Goal: Task Accomplishment & Management: Use online tool/utility

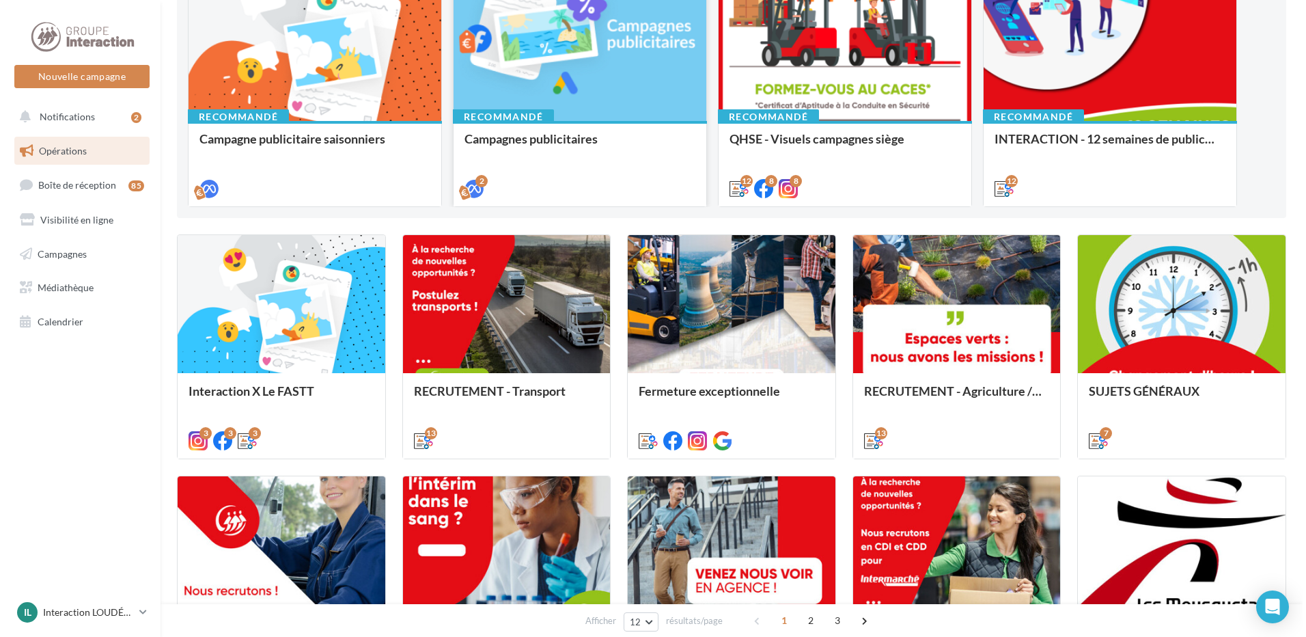
scroll to position [273, 0]
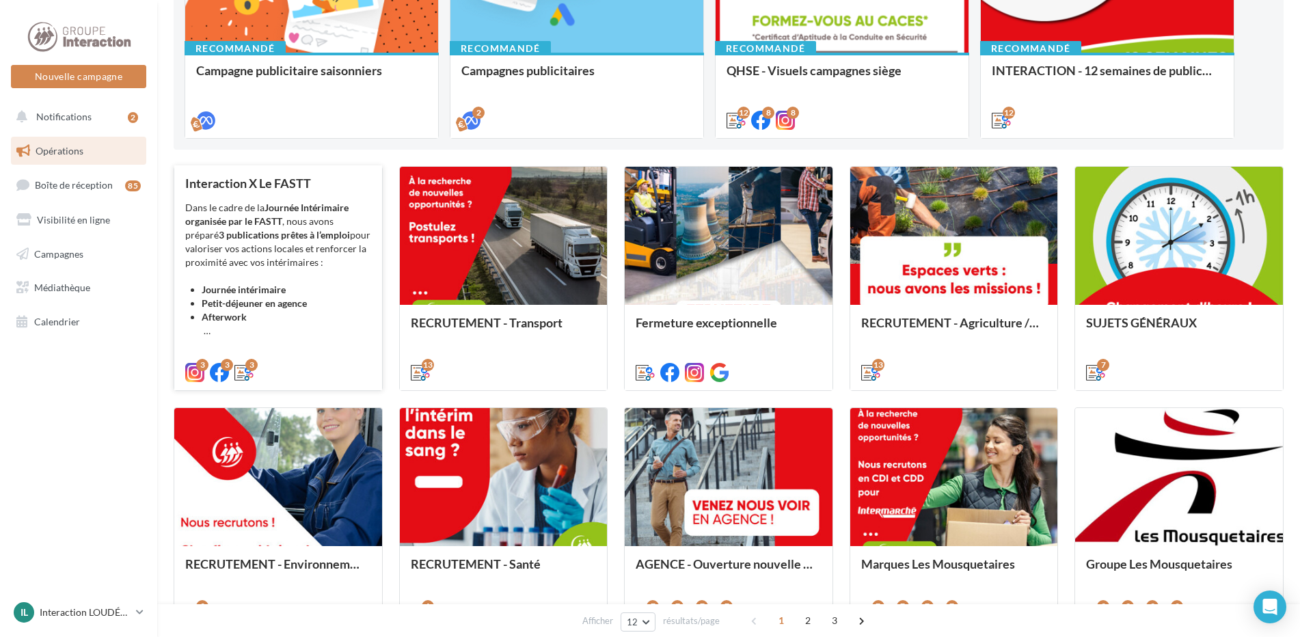
click at [318, 316] on li "Afterwork" at bounding box center [286, 323] width 169 height 27
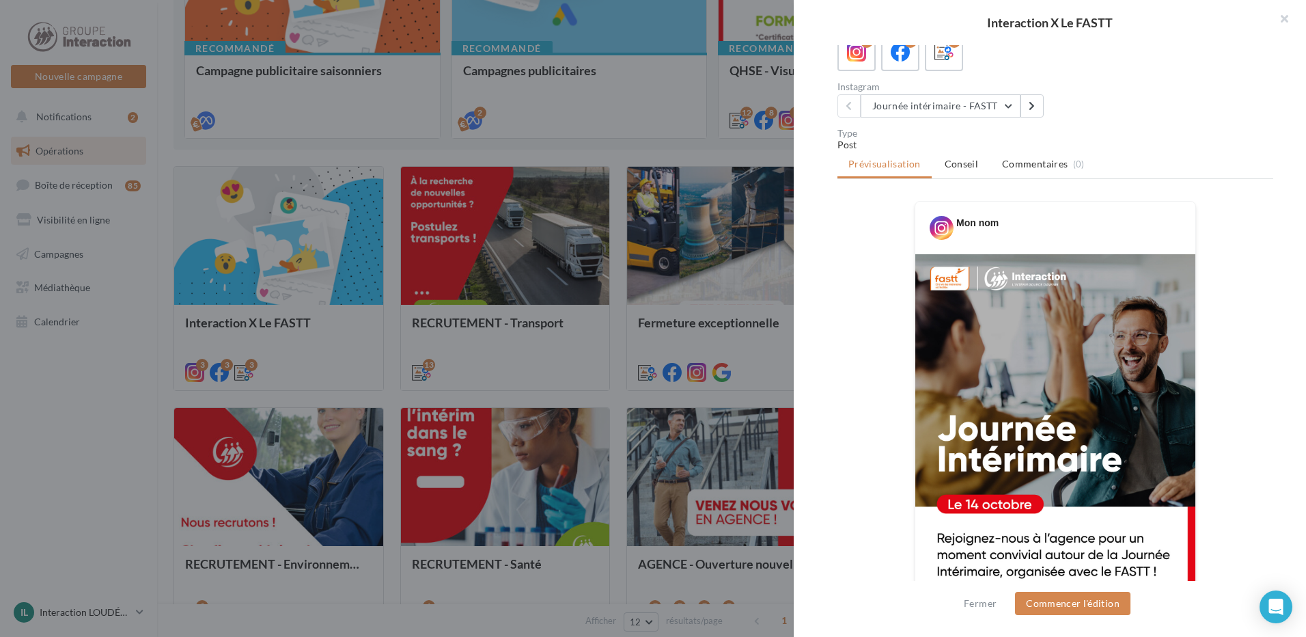
scroll to position [0, 0]
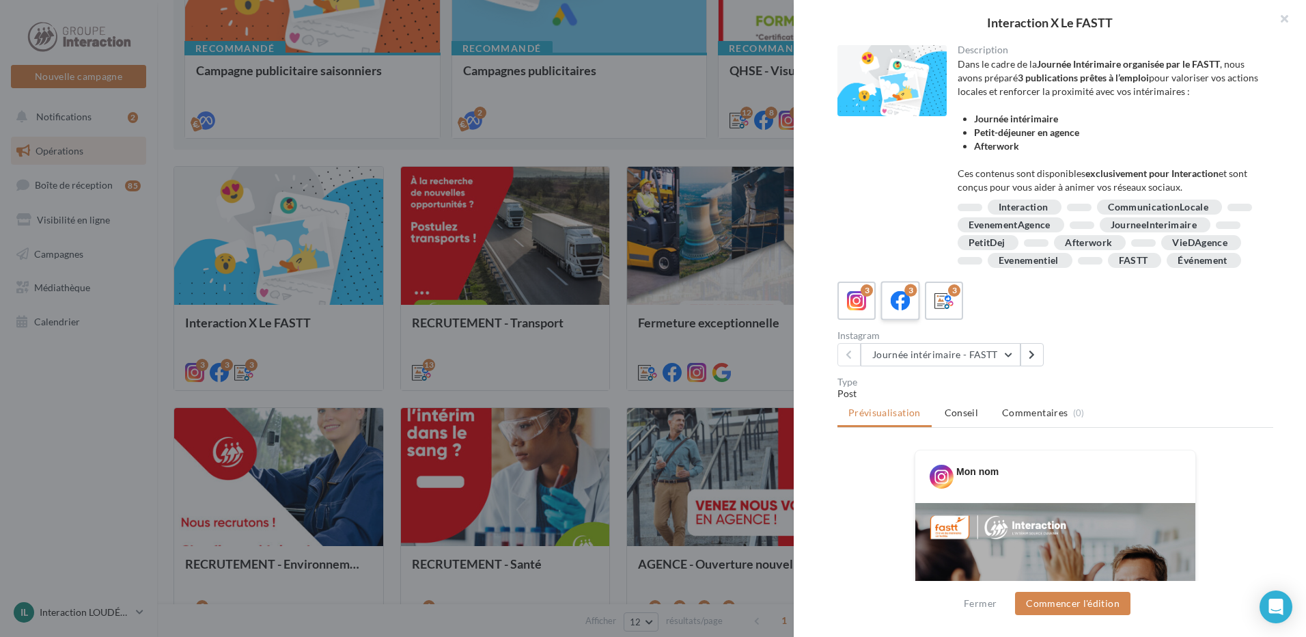
click at [882, 320] on label "3" at bounding box center [900, 300] width 39 height 39
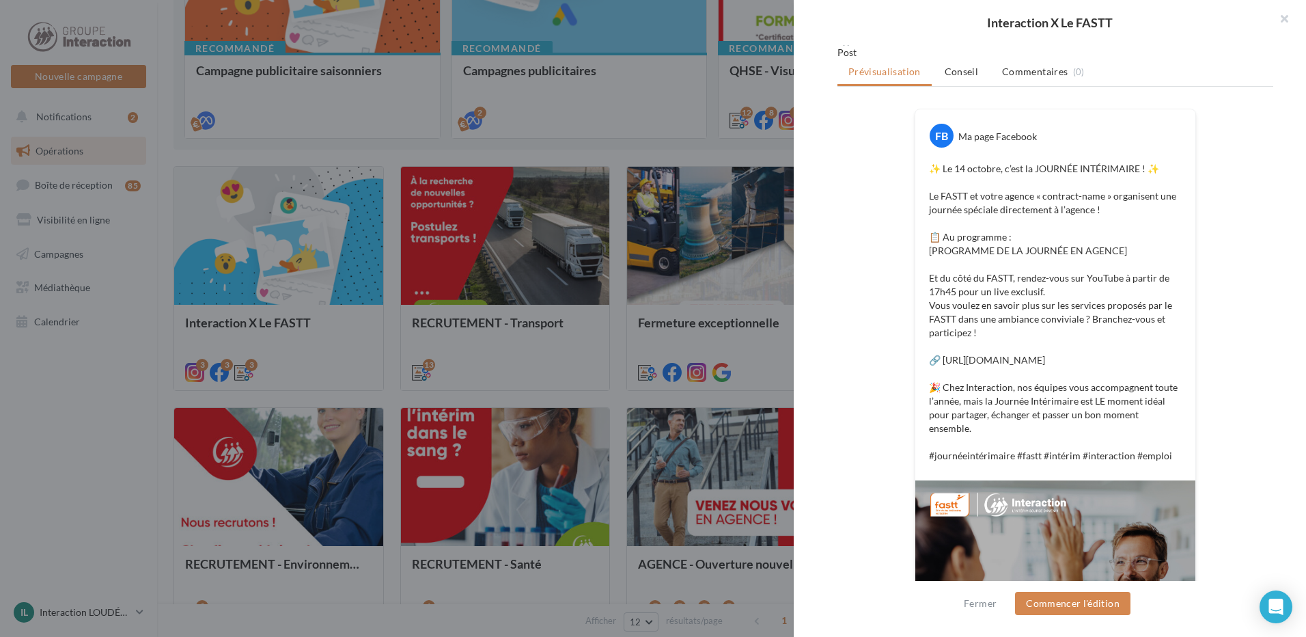
scroll to position [68, 0]
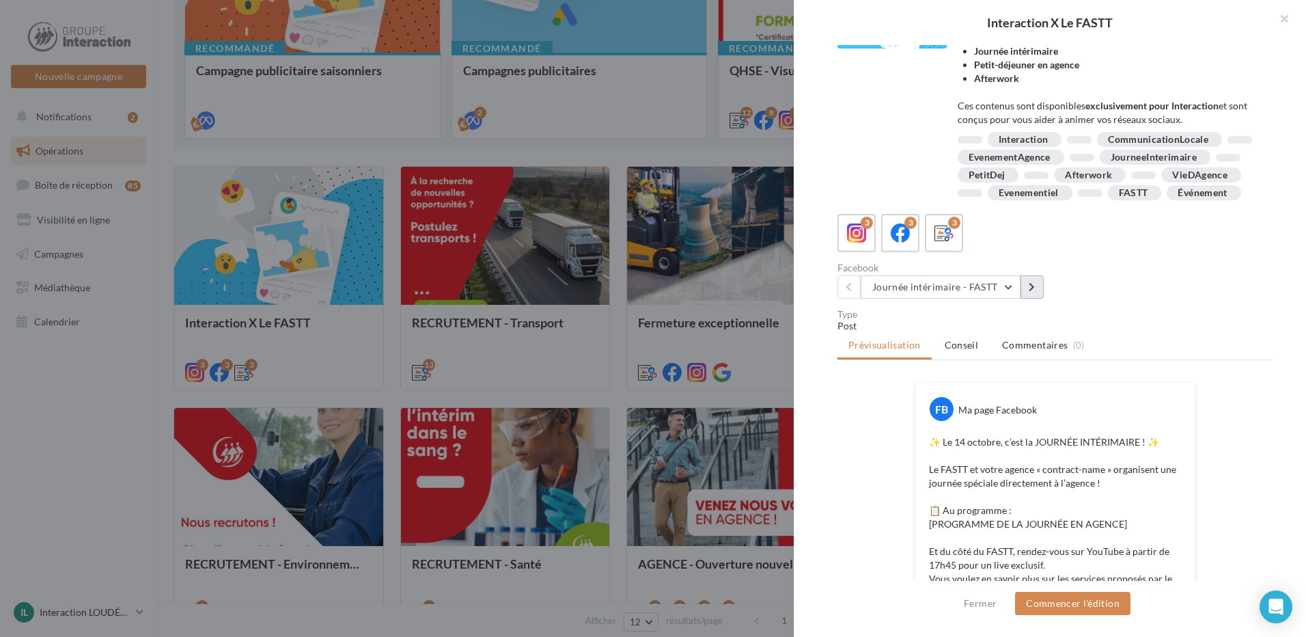
click at [1032, 292] on icon at bounding box center [1032, 287] width 6 height 10
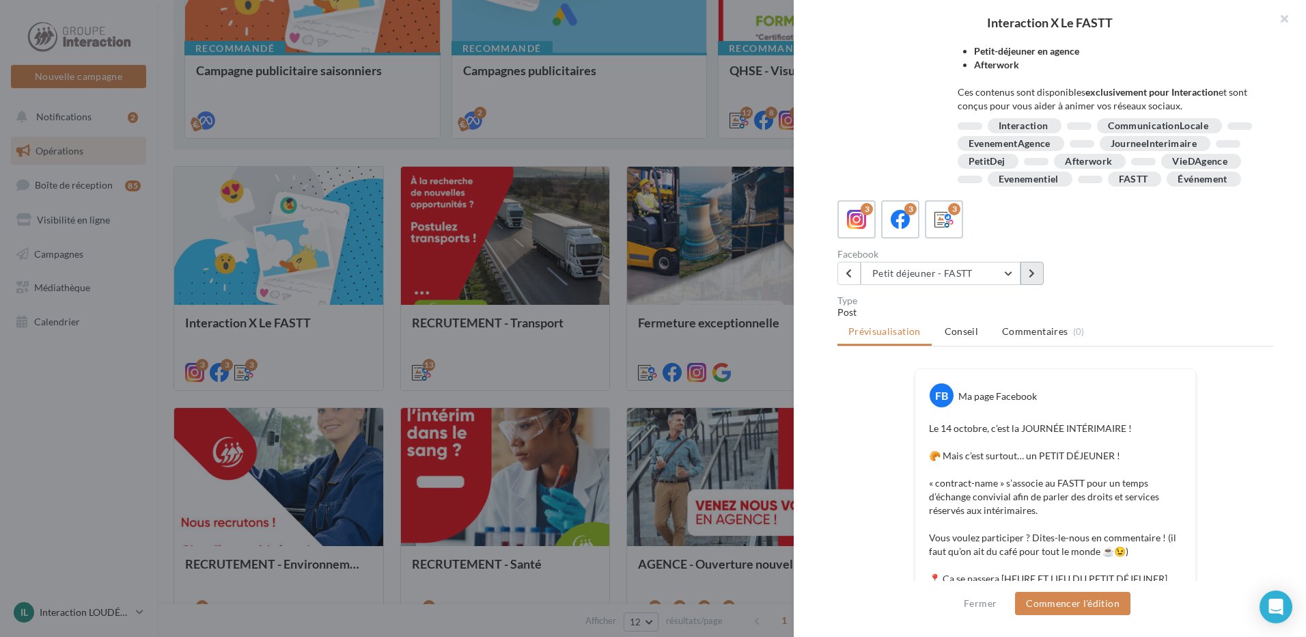
scroll to position [0, 0]
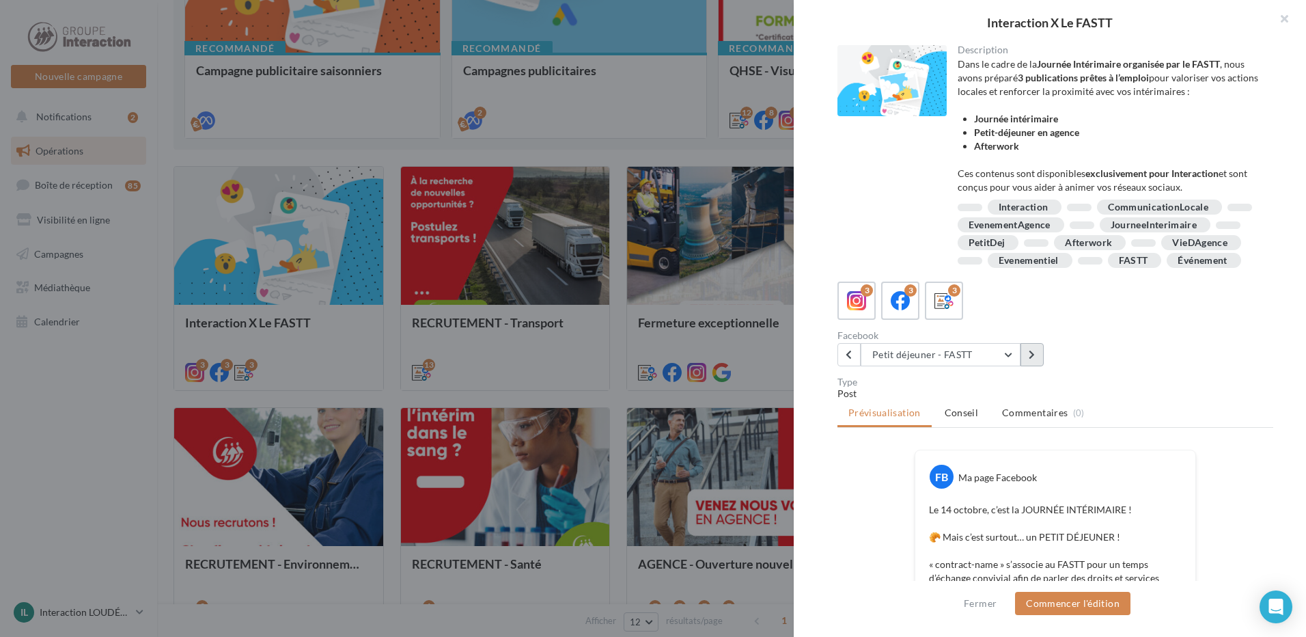
click at [1026, 366] on button at bounding box center [1032, 354] width 23 height 23
click at [853, 366] on button at bounding box center [849, 354] width 23 height 23
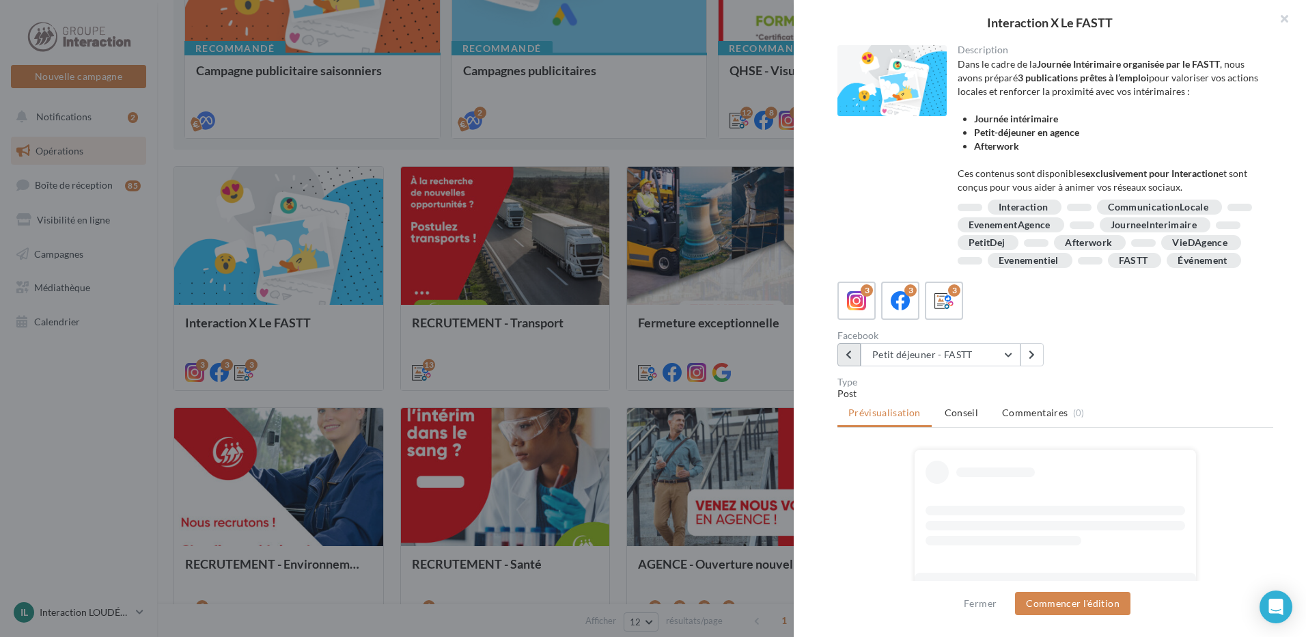
click at [853, 366] on button at bounding box center [849, 354] width 23 height 23
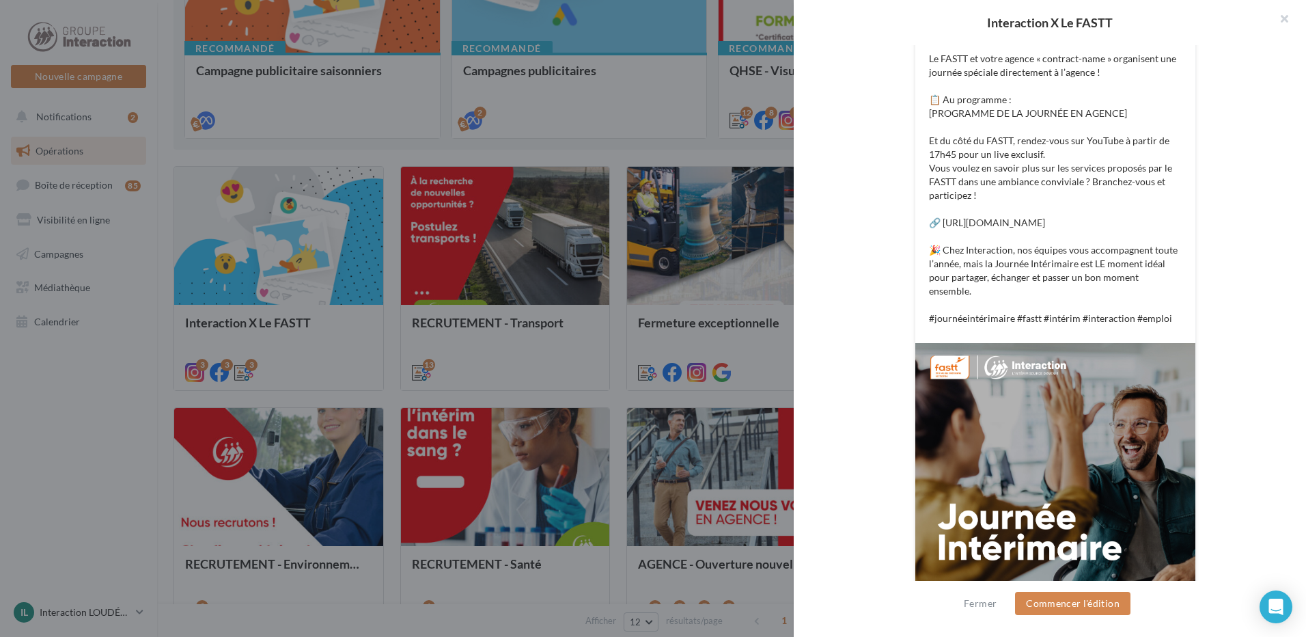
scroll to position [614, 0]
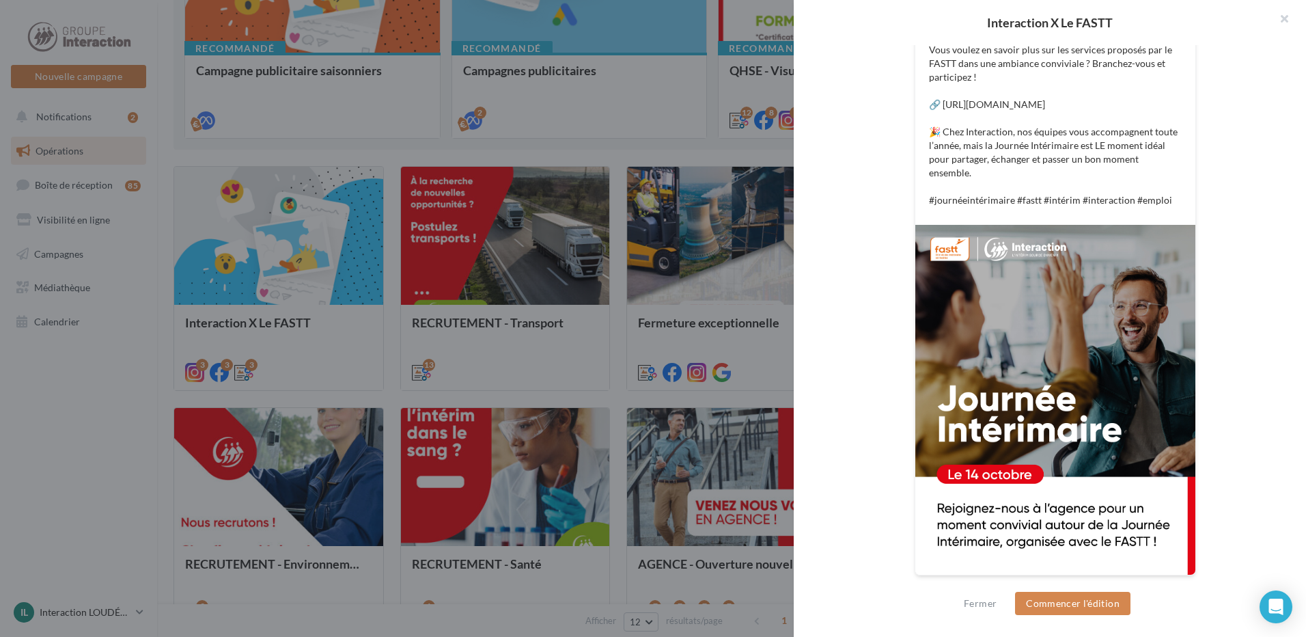
drag, startPoint x: 1023, startPoint y: 441, endPoint x: 1259, endPoint y: 333, distance: 259.0
click at [1259, 333] on div "FB Ma page Facebook ✨ Le 14 octobre, c’est la JOURNÉE INTÉRIMAIRE ! ✨ Le FASTT …" at bounding box center [1056, 223] width 436 height 740
